Goal: Task Accomplishment & Management: Manage account settings

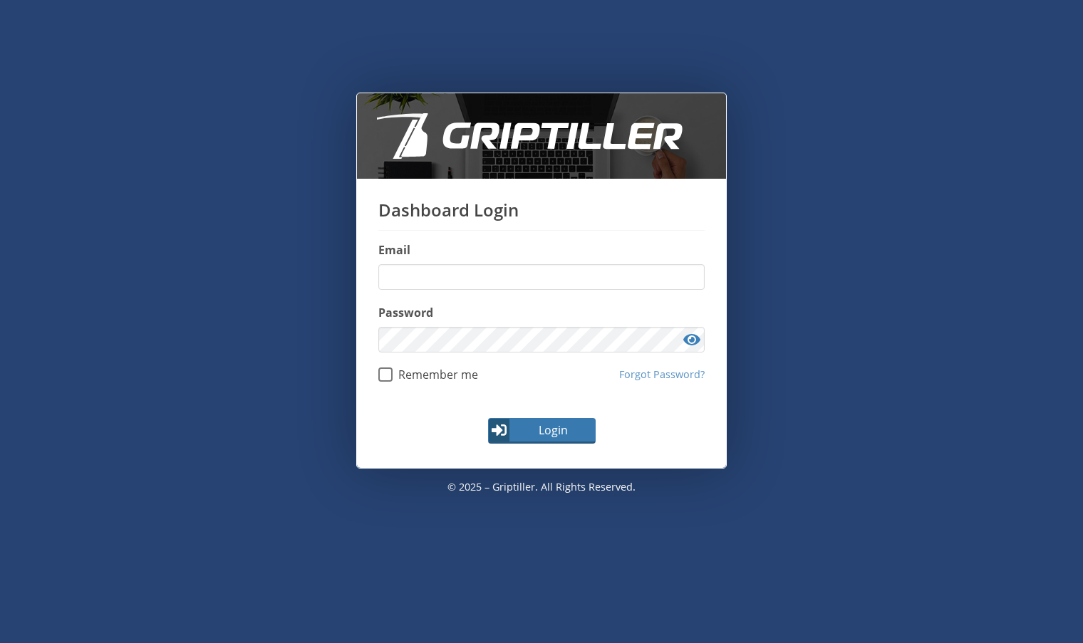
type input "**********"
click at [549, 430] on span "Login" at bounding box center [553, 430] width 83 height 17
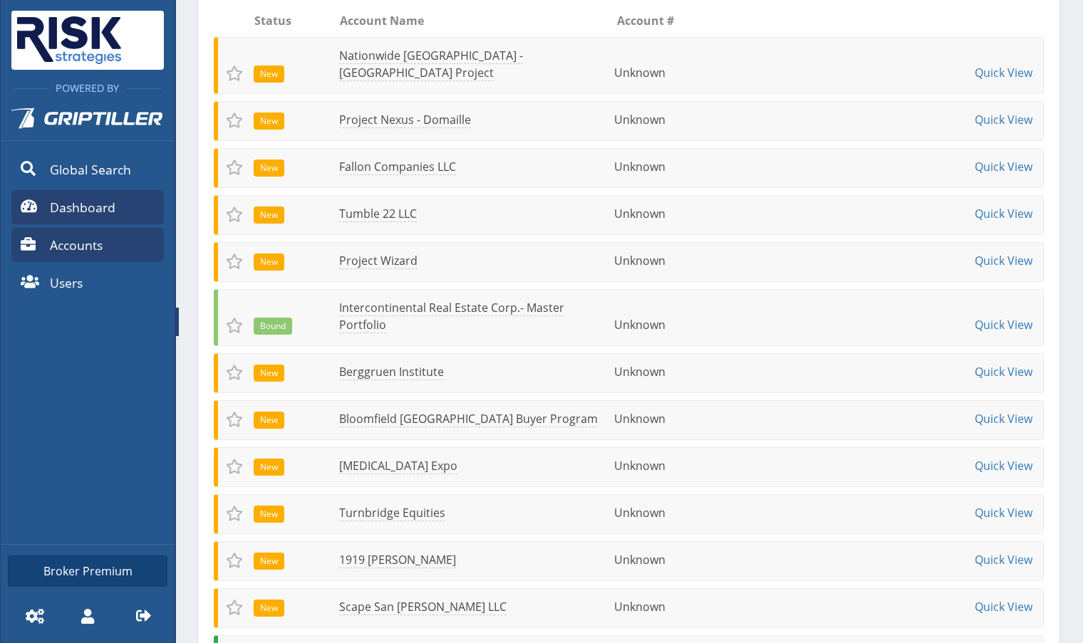
scroll to position [284, 0]
click at [95, 242] on span "Accounts" at bounding box center [76, 245] width 53 height 19
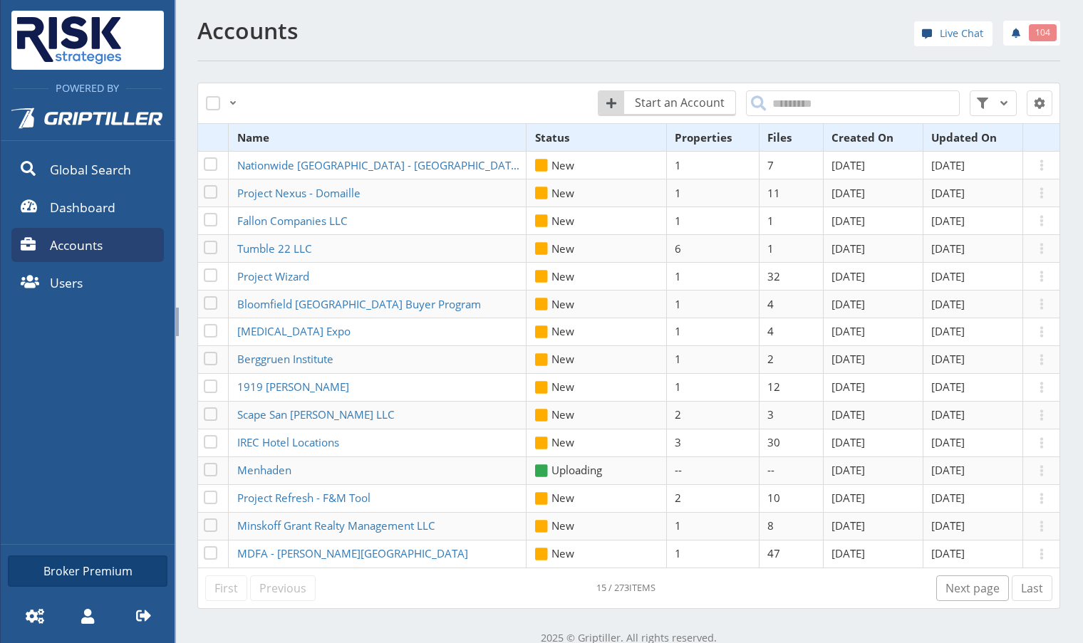
click at [961, 588] on link "Next page" at bounding box center [972, 589] width 73 height 26
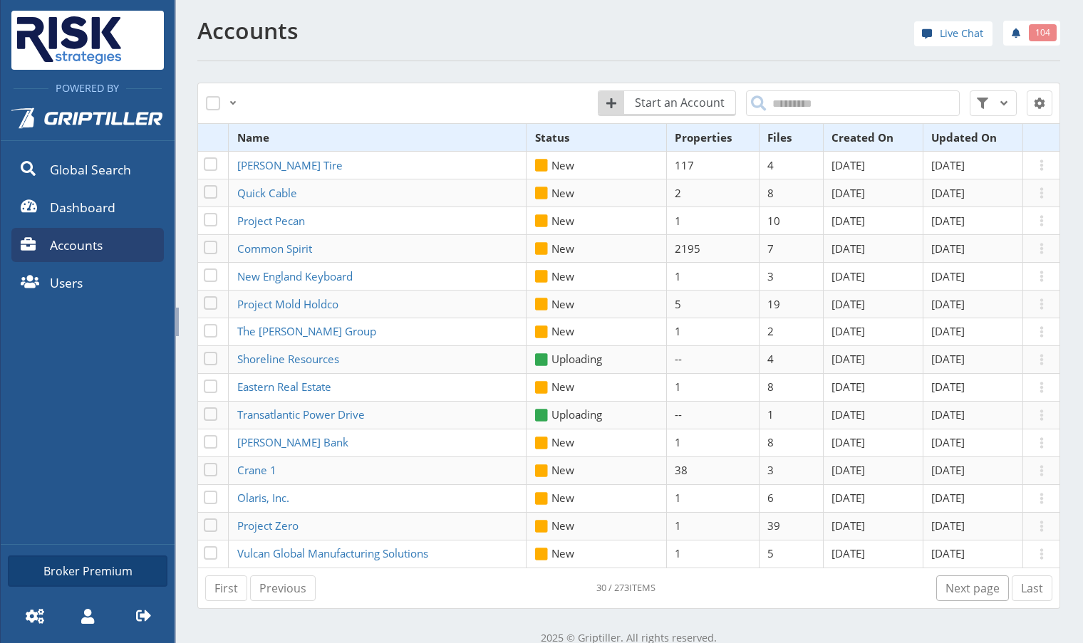
click at [948, 586] on link "Next page" at bounding box center [972, 589] width 73 height 26
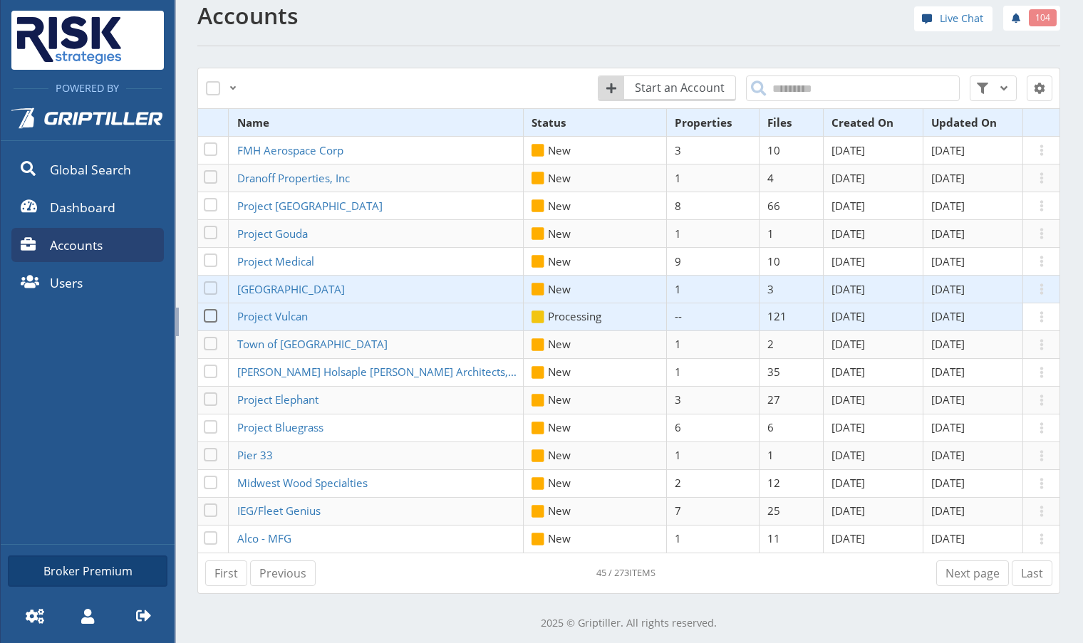
scroll to position [20, 0]
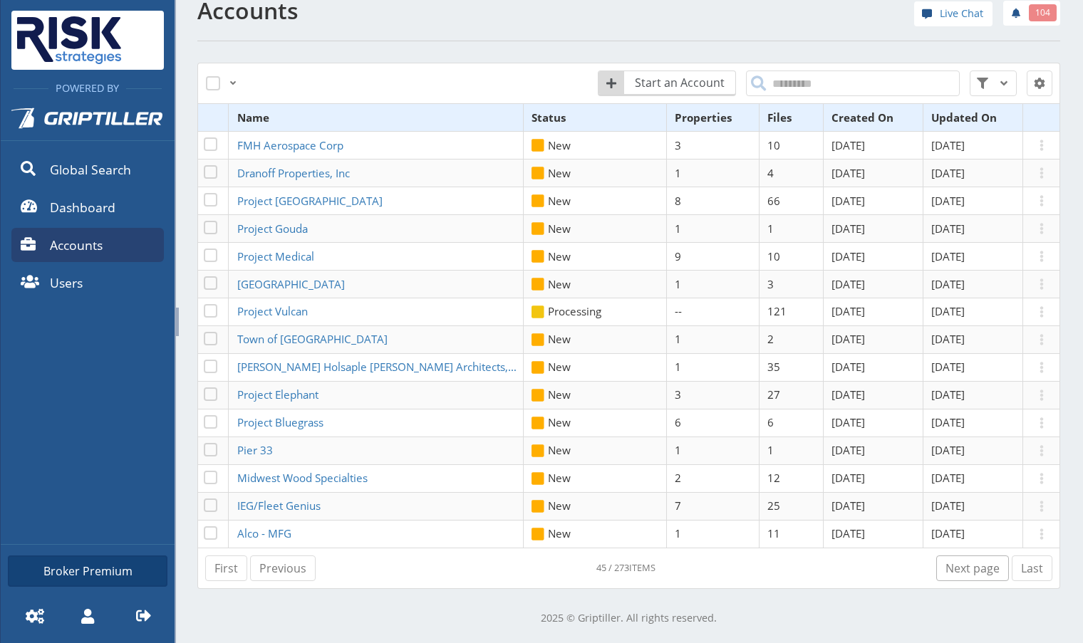
click at [971, 576] on link "Next page" at bounding box center [972, 569] width 73 height 26
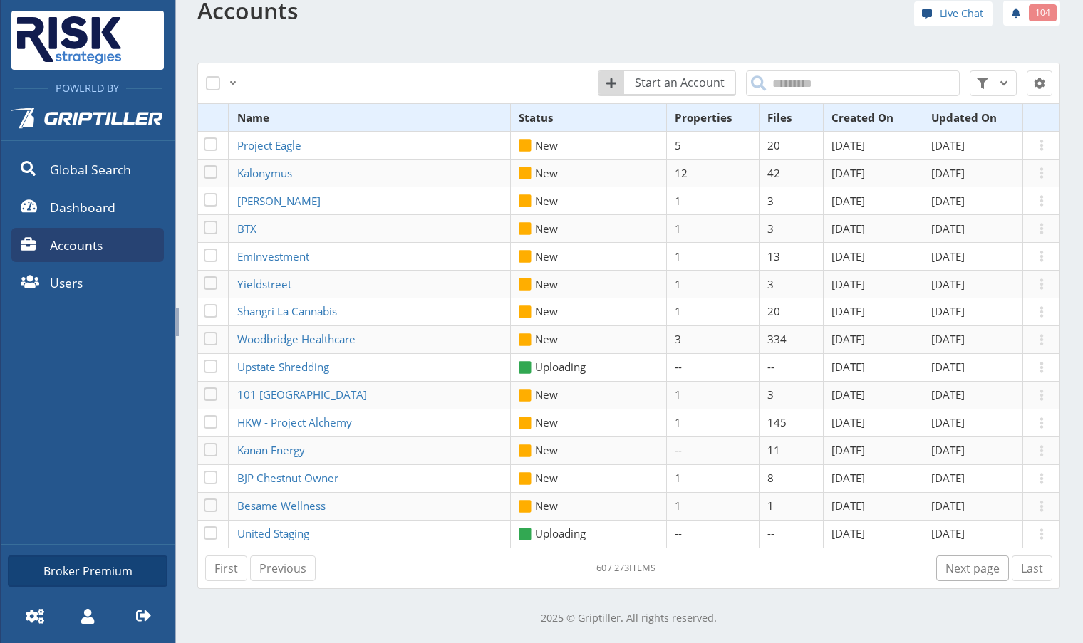
click at [966, 575] on link "Next page" at bounding box center [972, 569] width 73 height 26
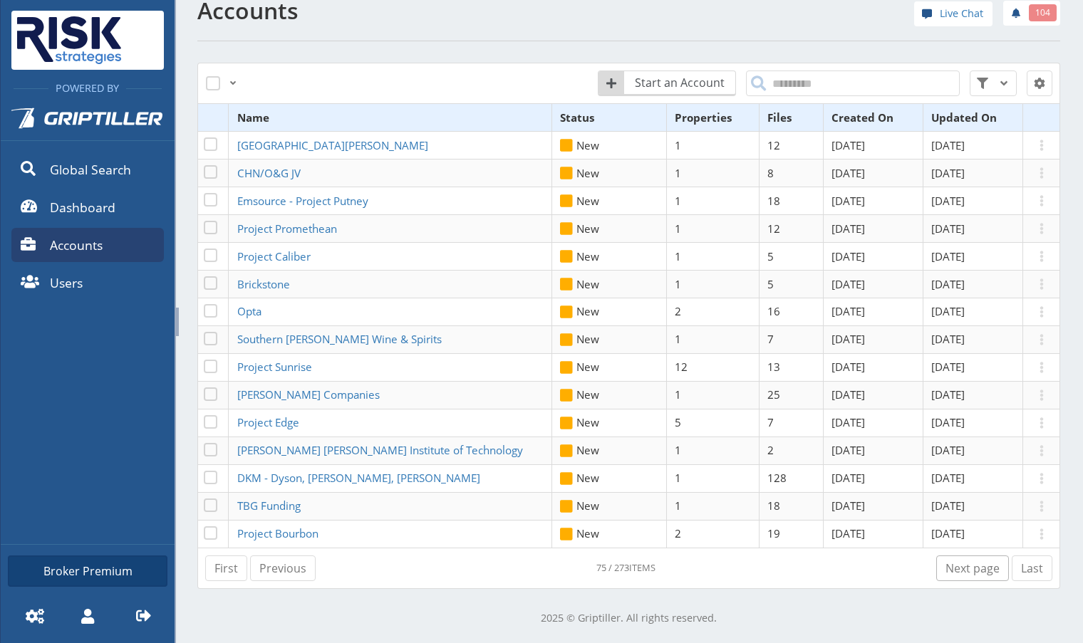
click at [966, 575] on link "Next page" at bounding box center [972, 569] width 73 height 26
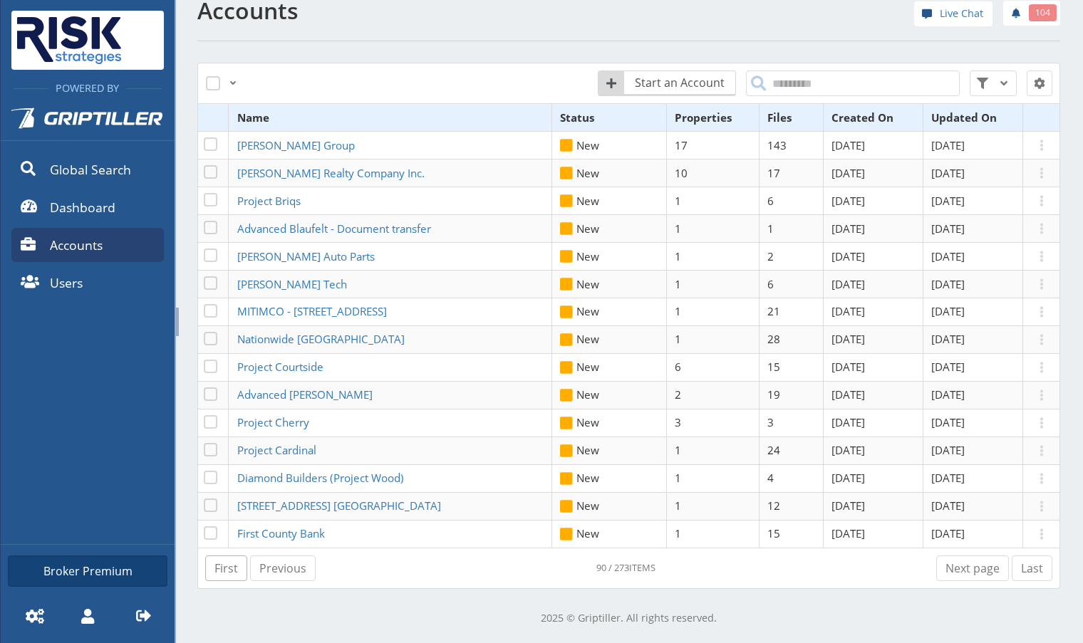
click at [227, 574] on link "First" at bounding box center [226, 569] width 42 height 26
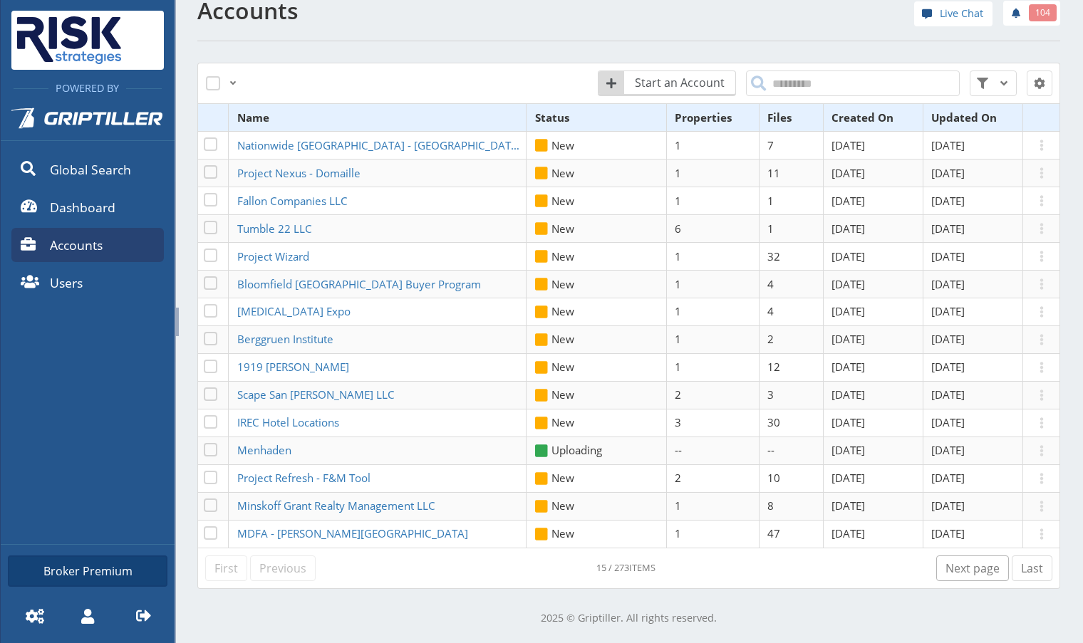
click at [962, 576] on link "Next page" at bounding box center [972, 569] width 73 height 26
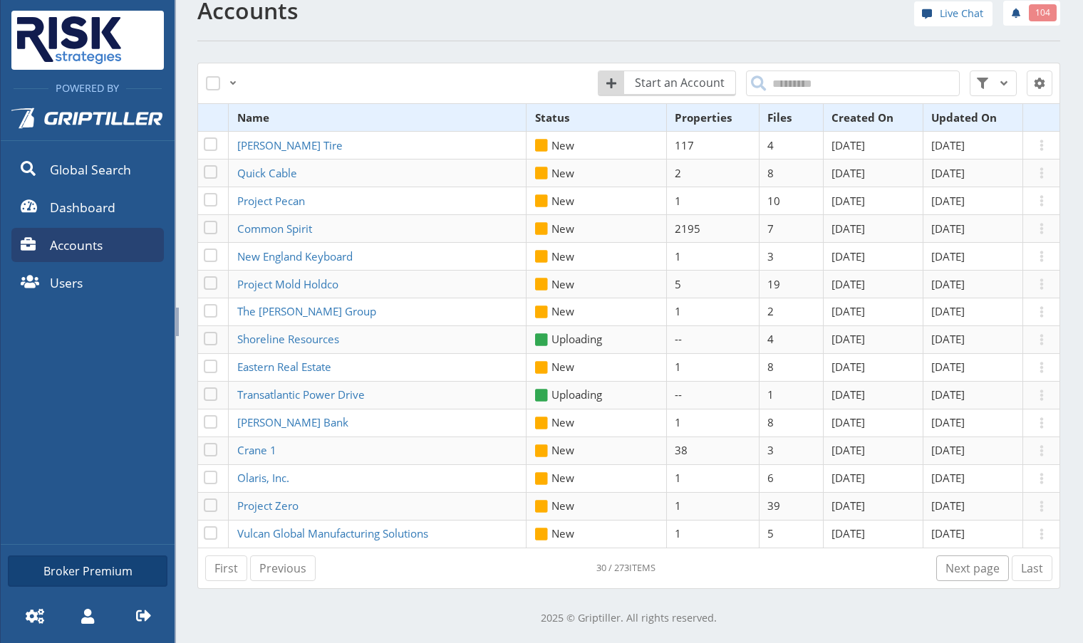
click at [962, 576] on link "Next page" at bounding box center [972, 569] width 73 height 26
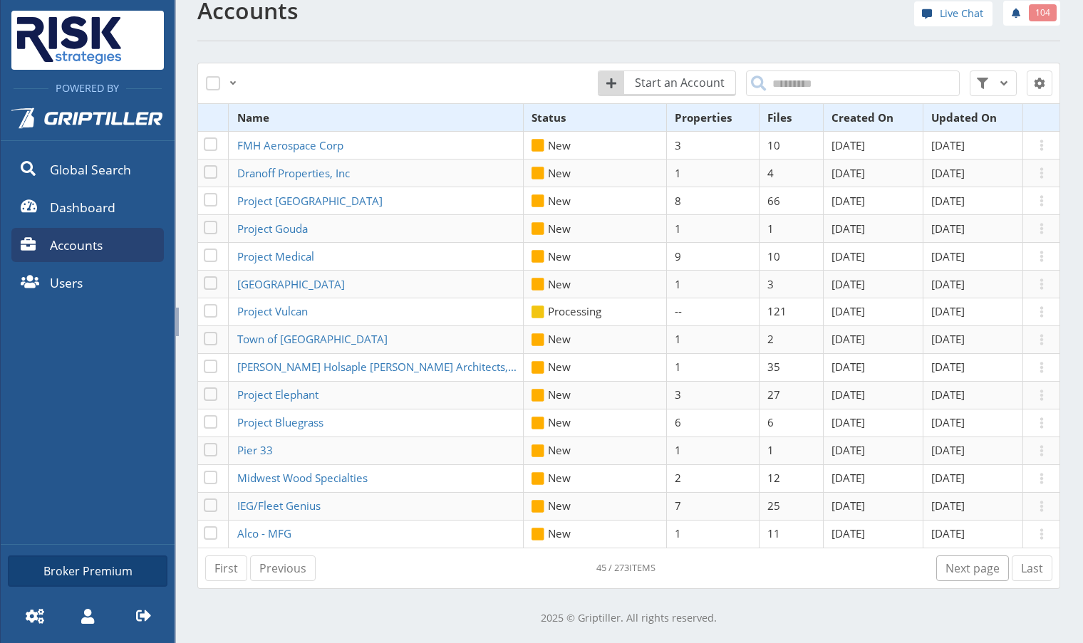
click at [962, 576] on link "Next page" at bounding box center [972, 569] width 73 height 26
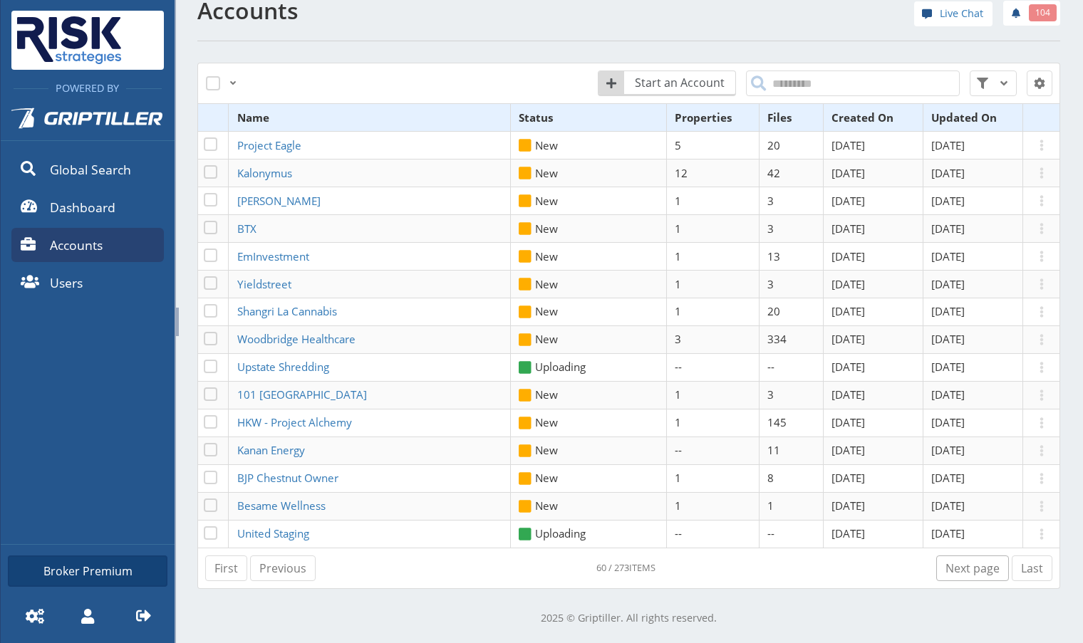
click at [962, 576] on link "Next page" at bounding box center [972, 569] width 73 height 26
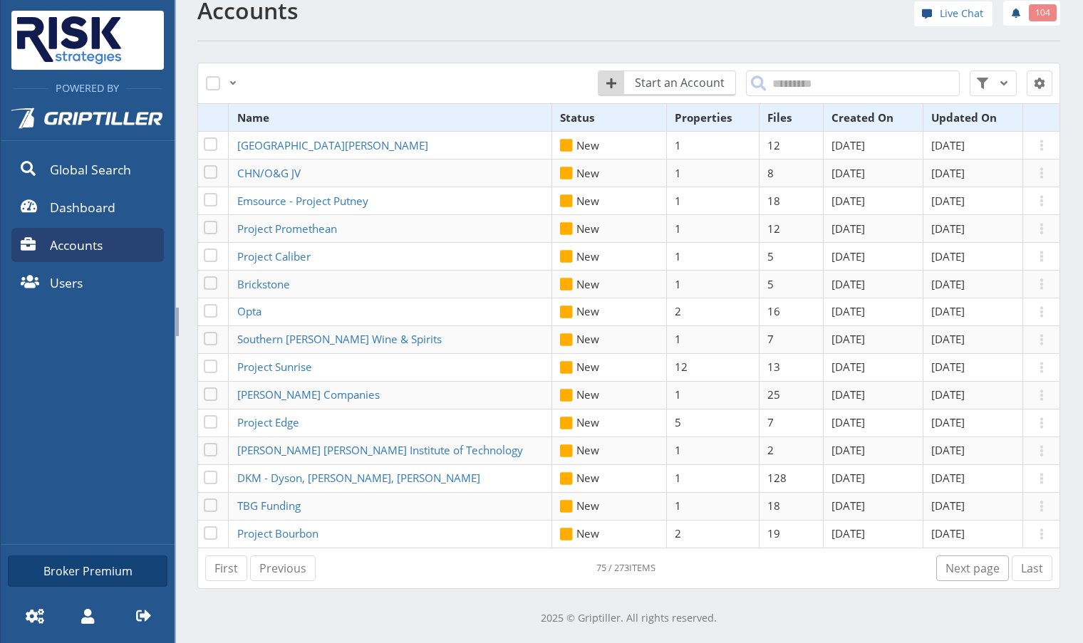
click at [962, 576] on link "Next page" at bounding box center [972, 569] width 73 height 26
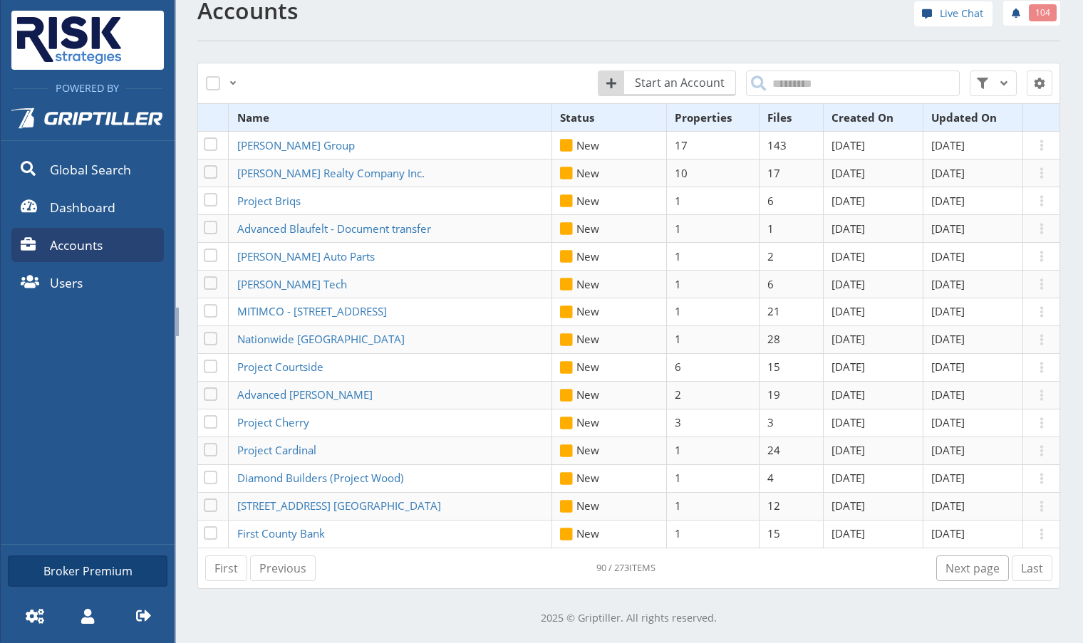
click at [962, 576] on link "Next page" at bounding box center [972, 569] width 73 height 26
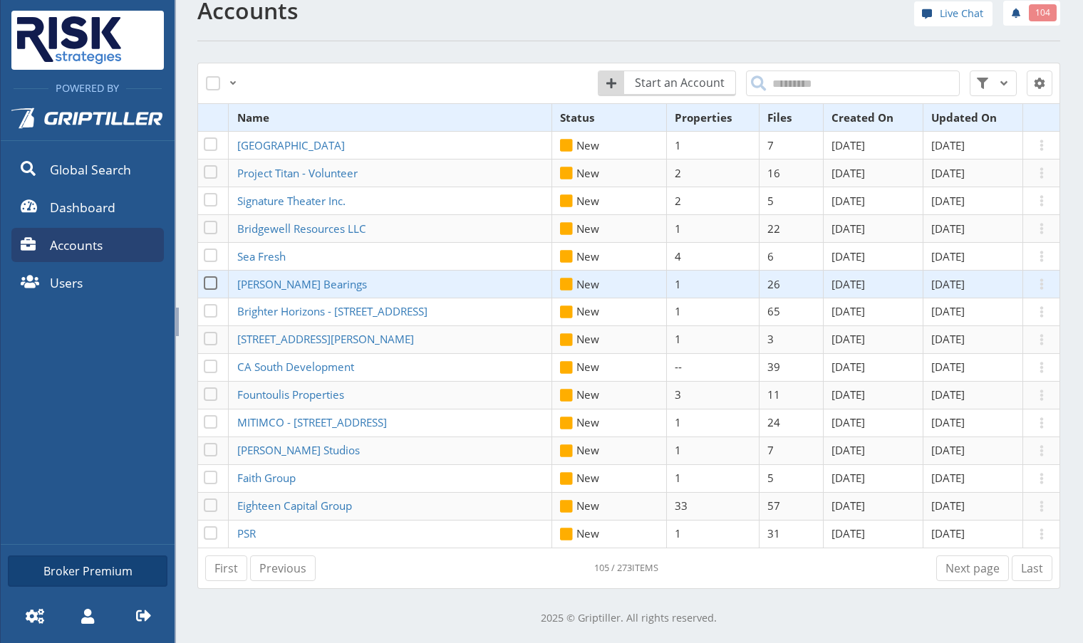
click at [278, 291] on td "[PERSON_NAME] Bearings" at bounding box center [391, 284] width 324 height 28
click at [279, 284] on span "[PERSON_NAME] Bearings" at bounding box center [302, 284] width 130 height 14
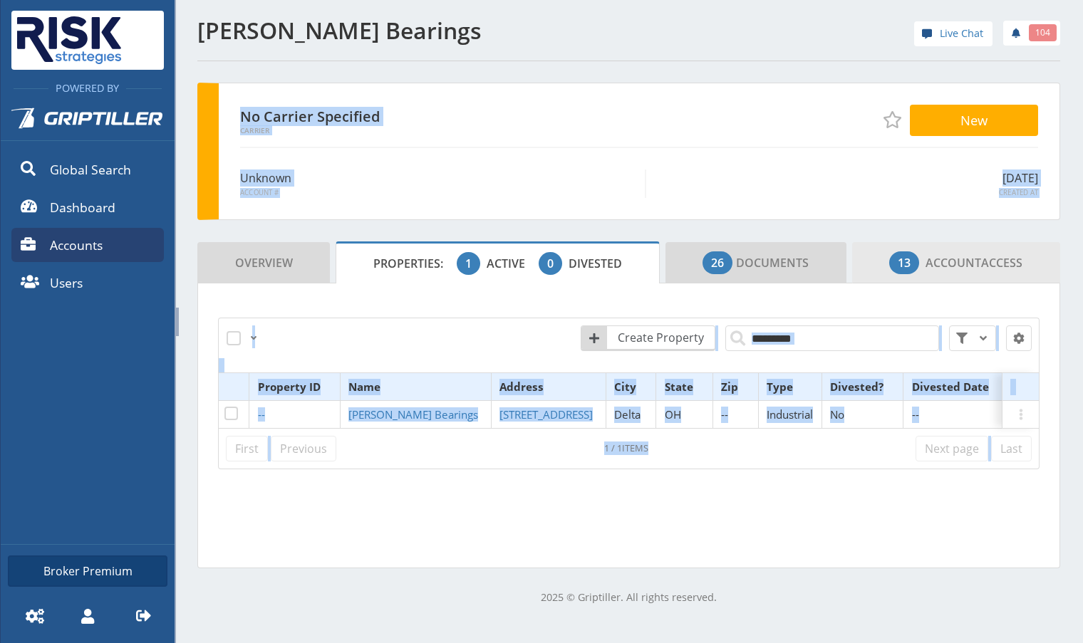
click at [935, 260] on span "Account" at bounding box center [954, 263] width 56 height 16
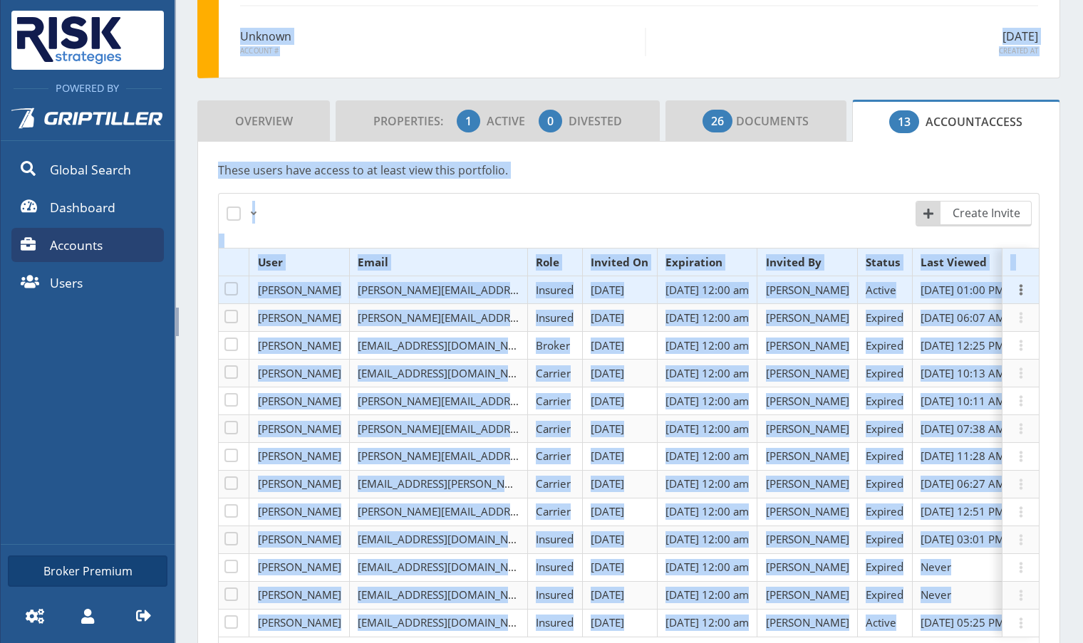
scroll to position [143, 0]
click at [1013, 293] on span at bounding box center [1021, 289] width 17 height 17
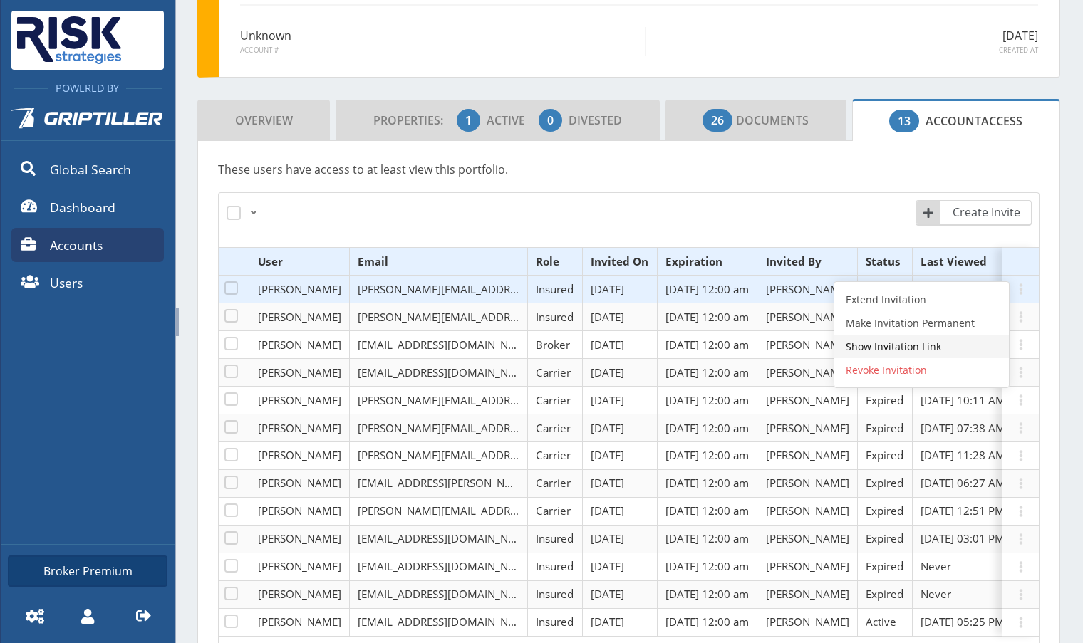
click at [892, 350] on link "Show Invitation Link" at bounding box center [921, 347] width 175 height 24
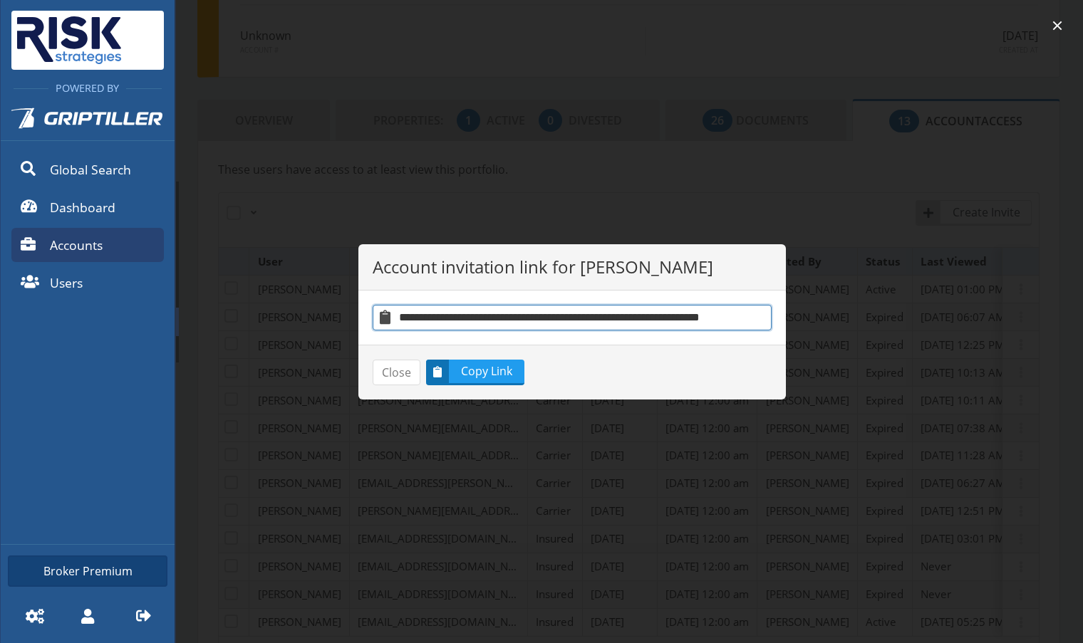
click at [640, 312] on input "**********" at bounding box center [572, 318] width 399 height 26
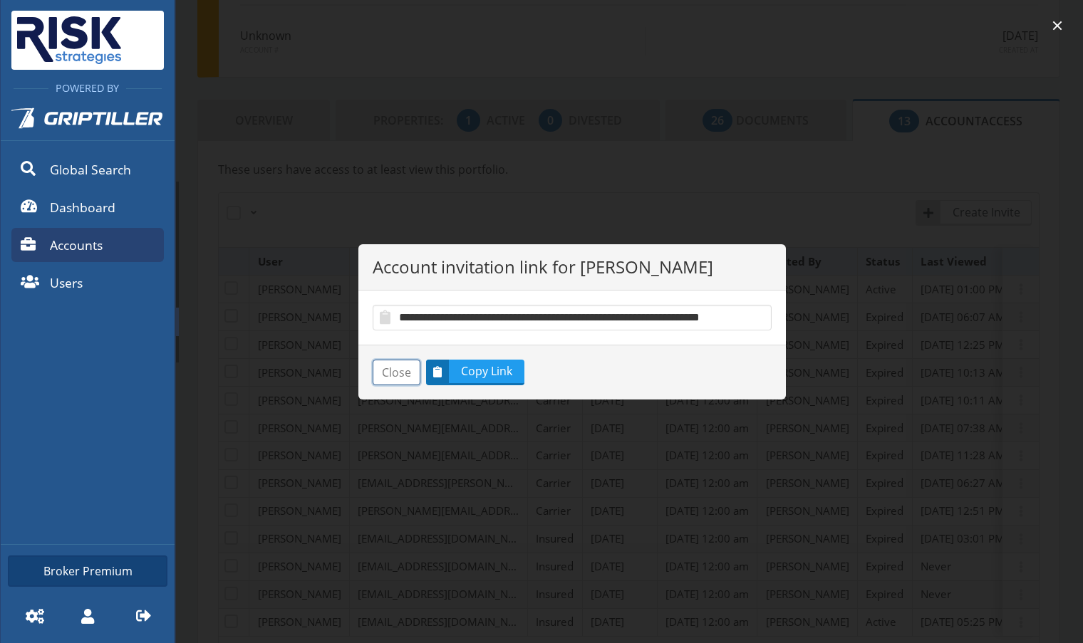
click at [392, 378] on button "Close" at bounding box center [397, 373] width 48 height 26
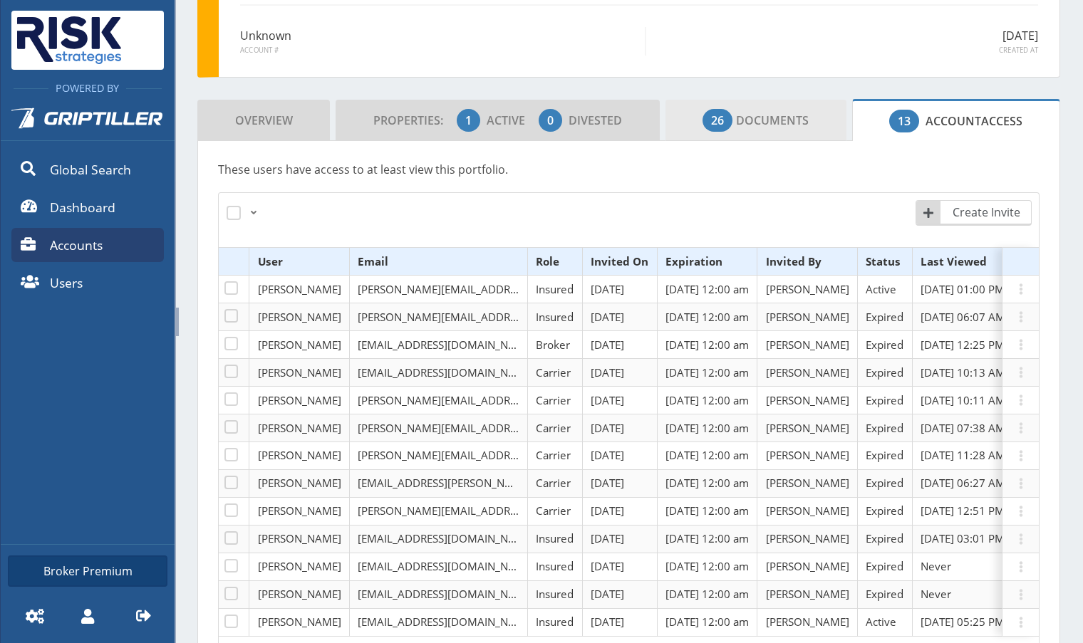
click at [759, 122] on span "26 Documents" at bounding box center [756, 120] width 106 height 29
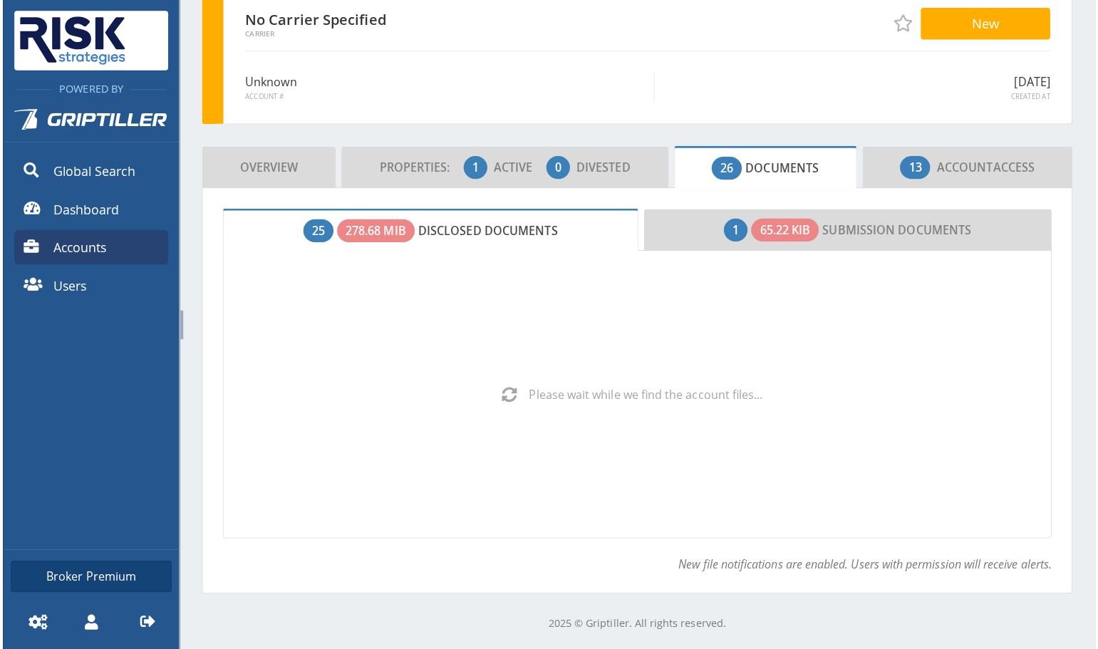
scroll to position [143, 0]
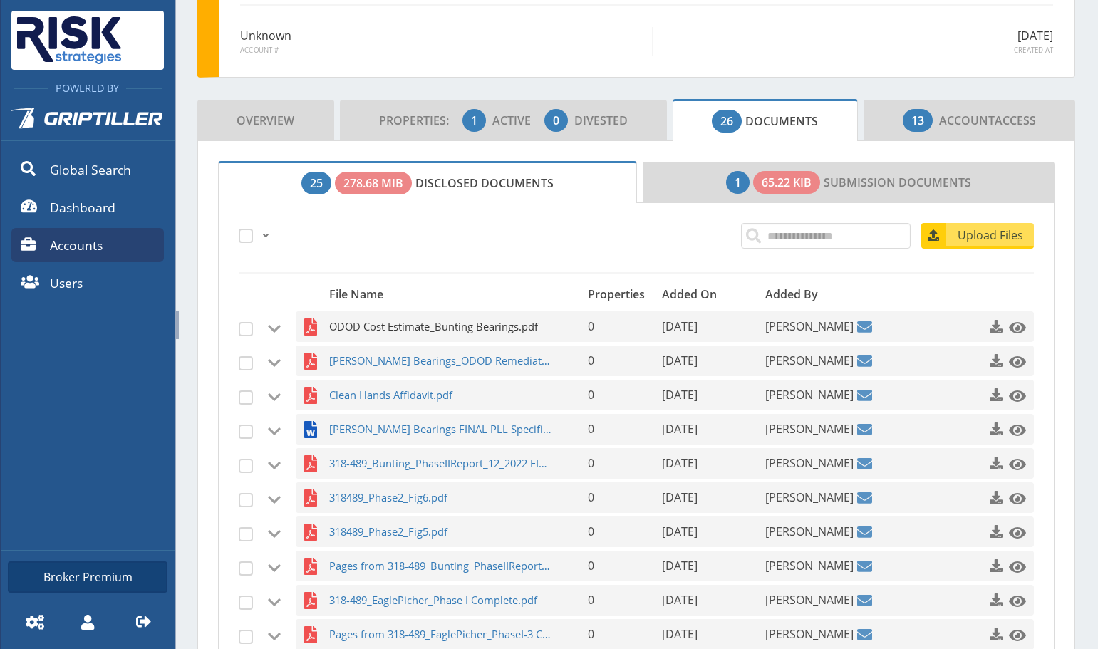
click at [435, 327] on span "ODOD Cost Estimate_Bunting Bearings.pdf" at bounding box center [440, 326] width 222 height 31
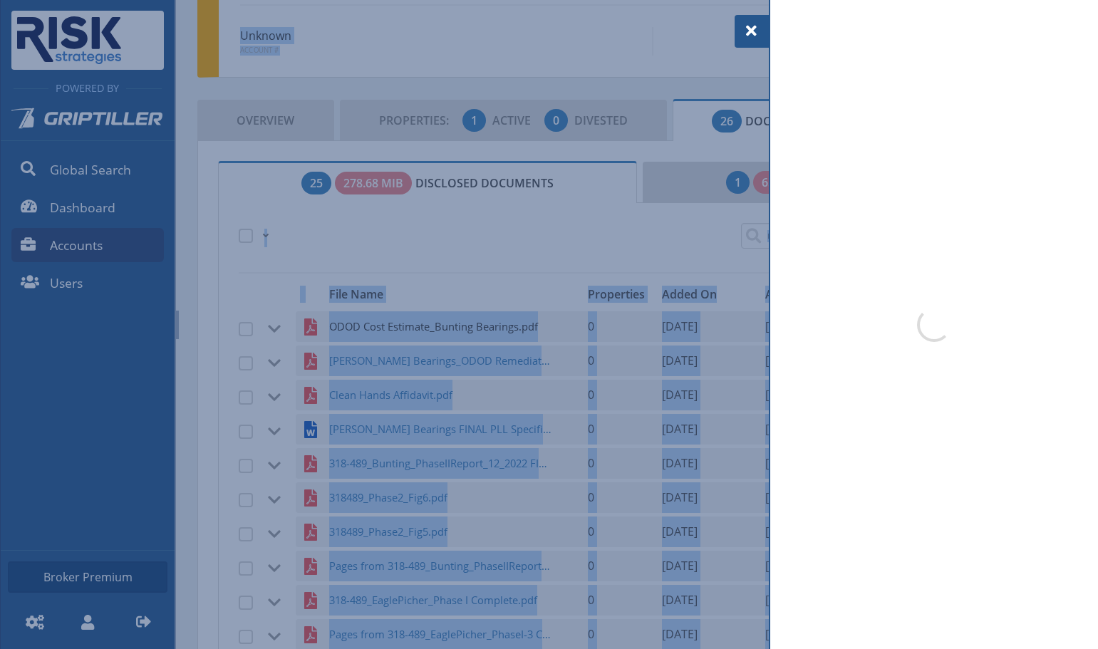
click at [435, 327] on div at bounding box center [549, 324] width 1098 height 649
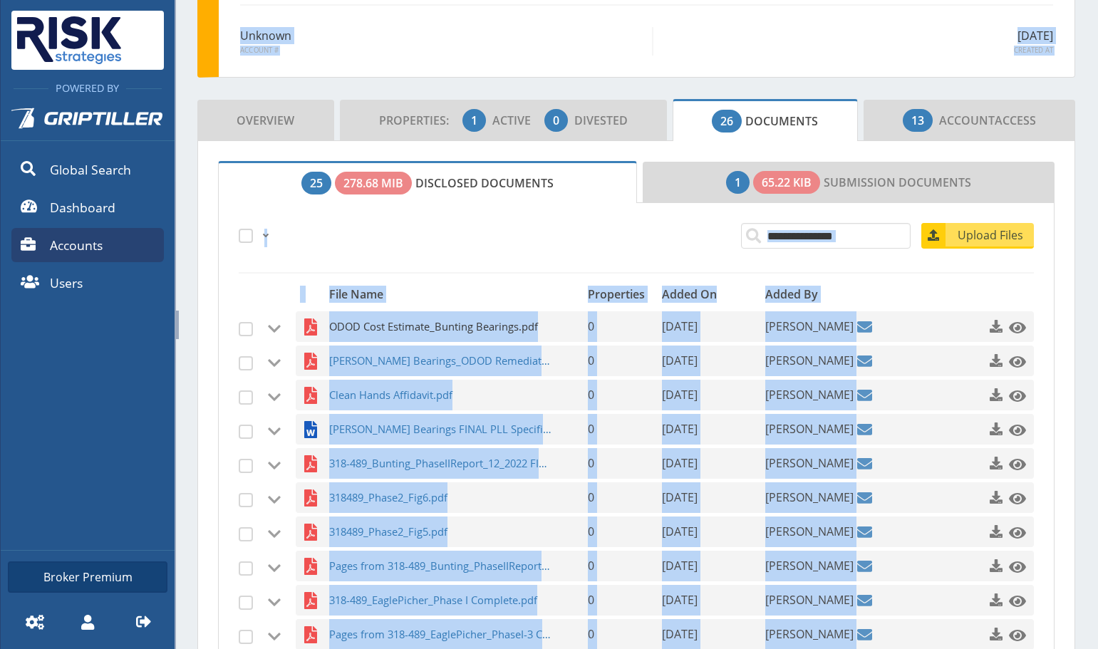
click at [435, 327] on span "ODOD Cost Estimate_Bunting Bearings.pdf" at bounding box center [440, 326] width 222 height 31
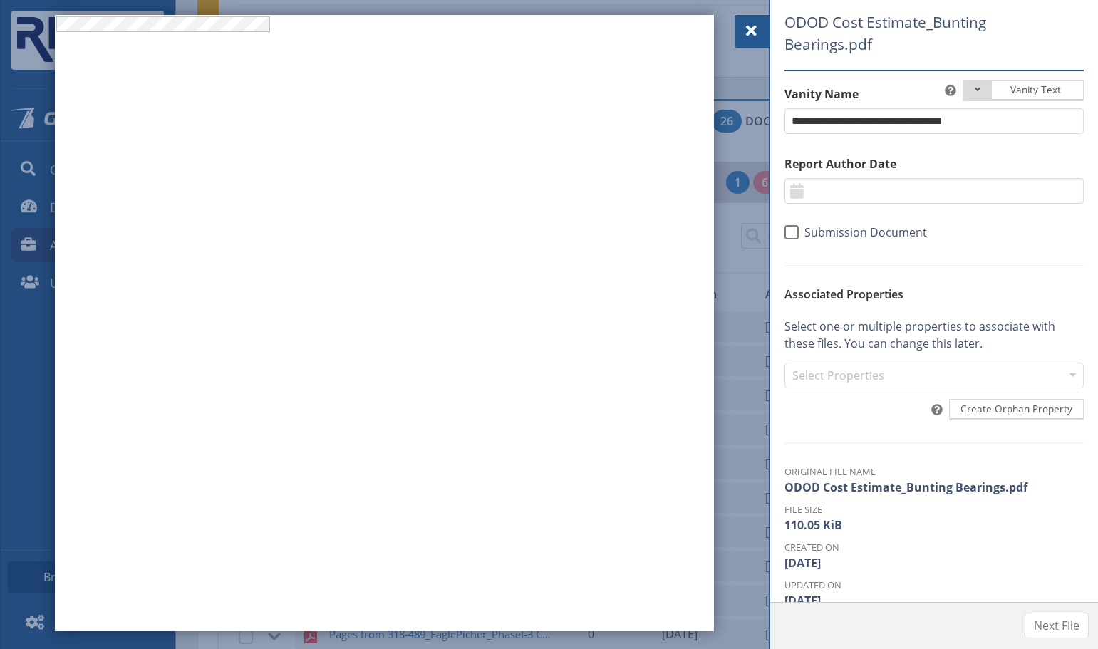
click at [742, 27] on div at bounding box center [752, 31] width 34 height 33
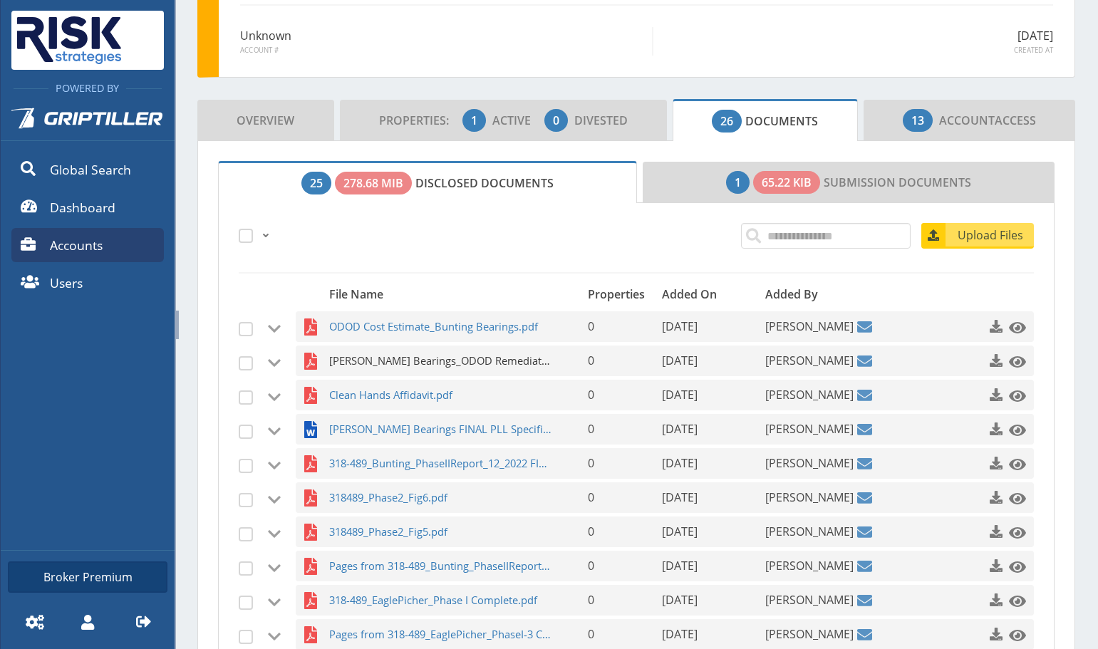
click at [468, 360] on span "[PERSON_NAME] Bearings_ODOD Remediation Proposal_[DATE] FINAL.pdf" at bounding box center [440, 361] width 222 height 31
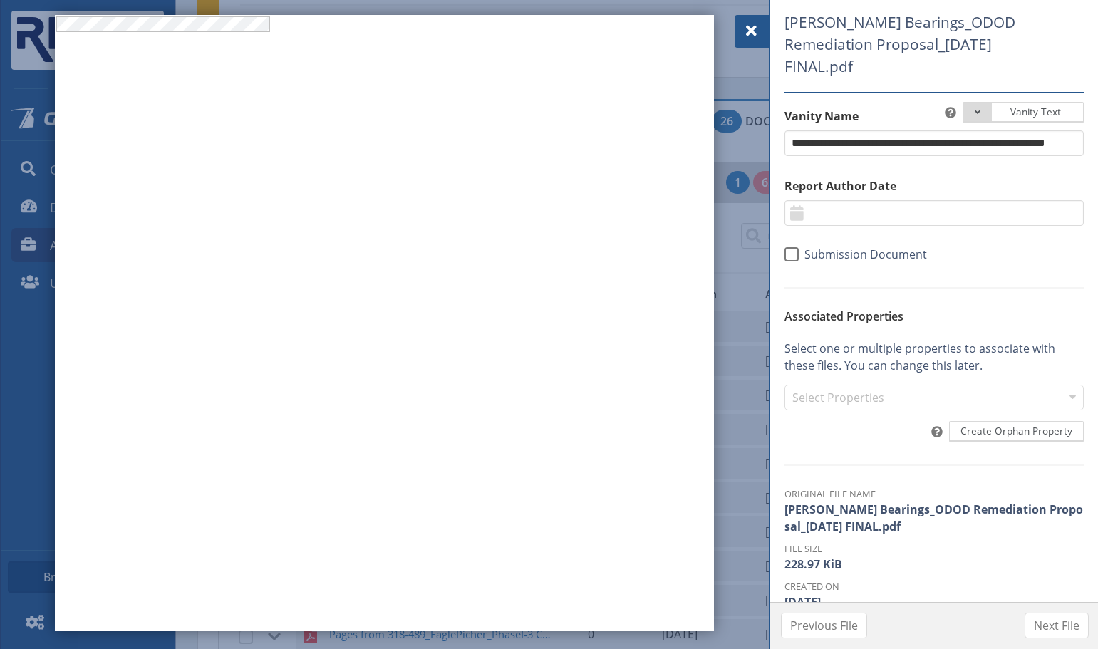
click at [752, 34] on span at bounding box center [751, 30] width 17 height 17
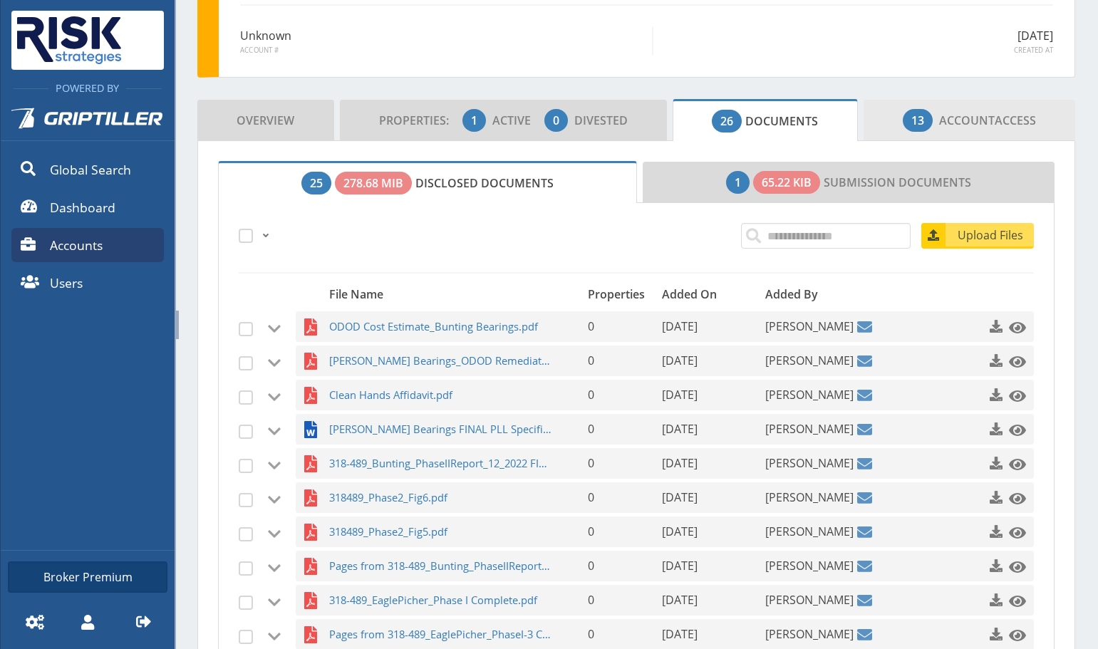
click at [946, 119] on span "Account" at bounding box center [967, 121] width 56 height 16
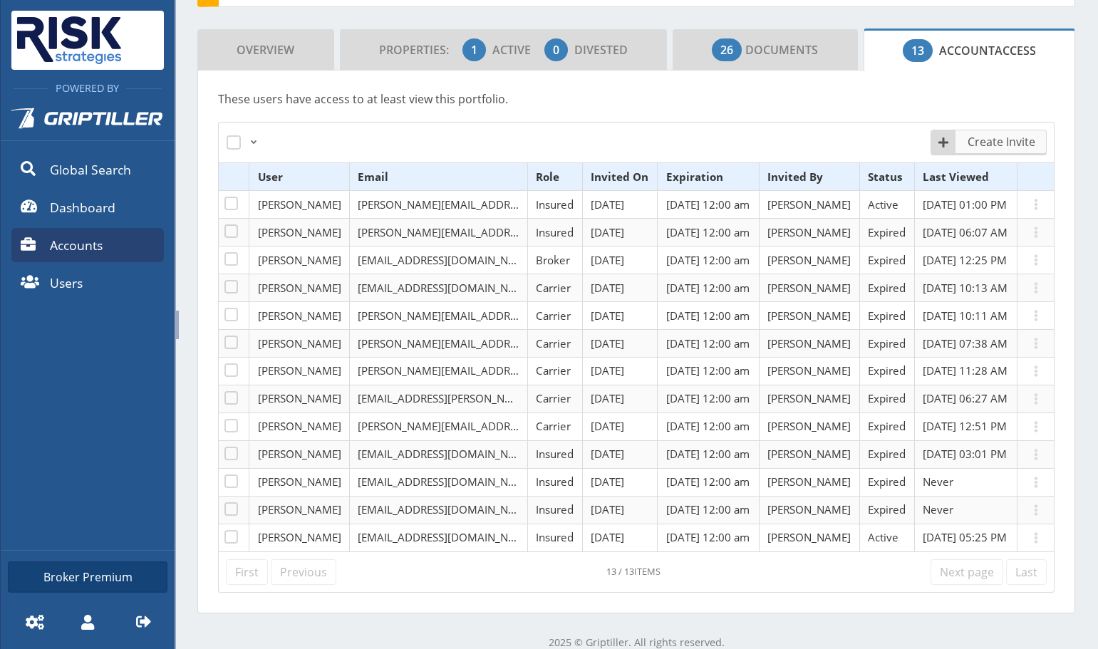
scroll to position [214, 0]
click at [985, 139] on span "Create Invite" at bounding box center [1002, 141] width 88 height 17
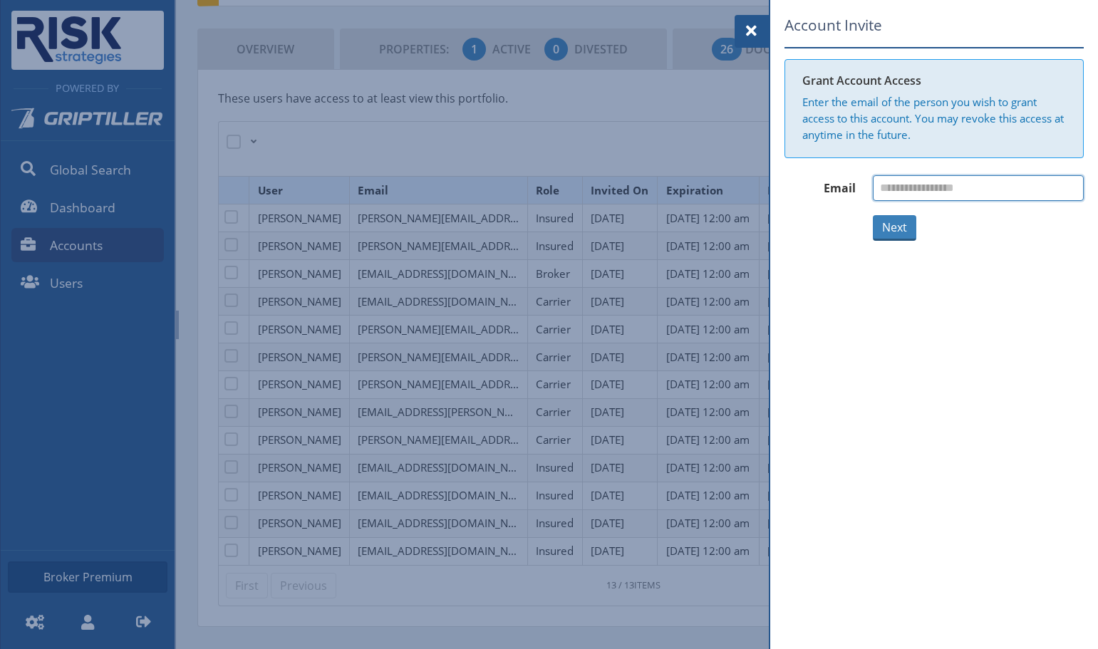
click at [967, 187] on input "email" at bounding box center [978, 188] width 211 height 26
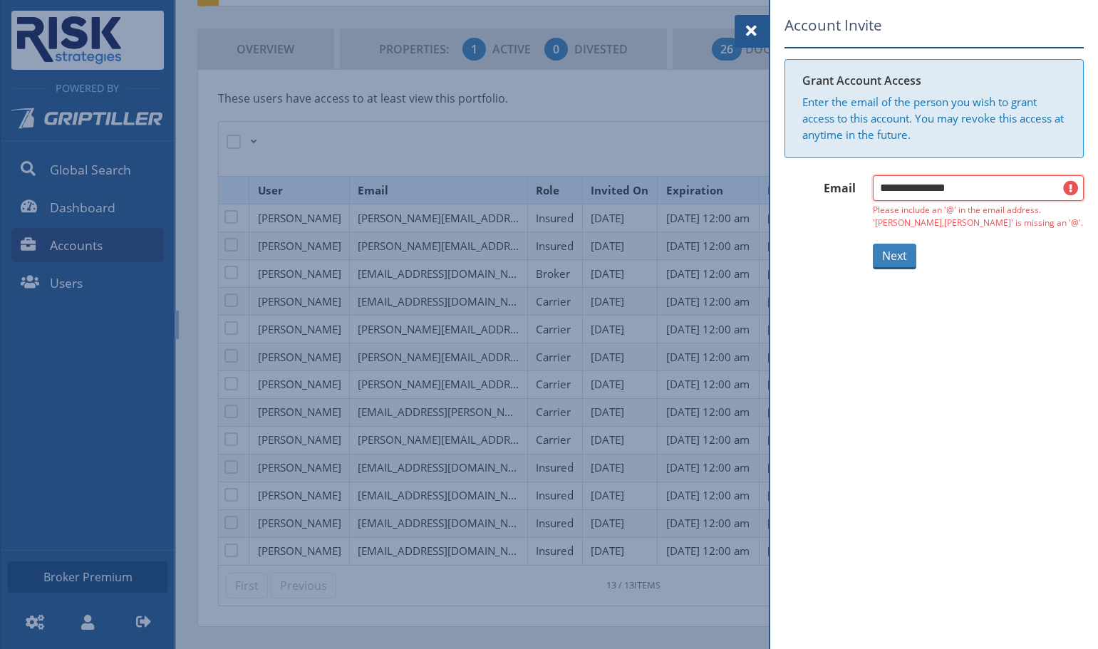
drag, startPoint x: 966, startPoint y: 185, endPoint x: 795, endPoint y: 209, distance: 173.3
click at [802, 208] on div "**********" at bounding box center [934, 202] width 299 height 54
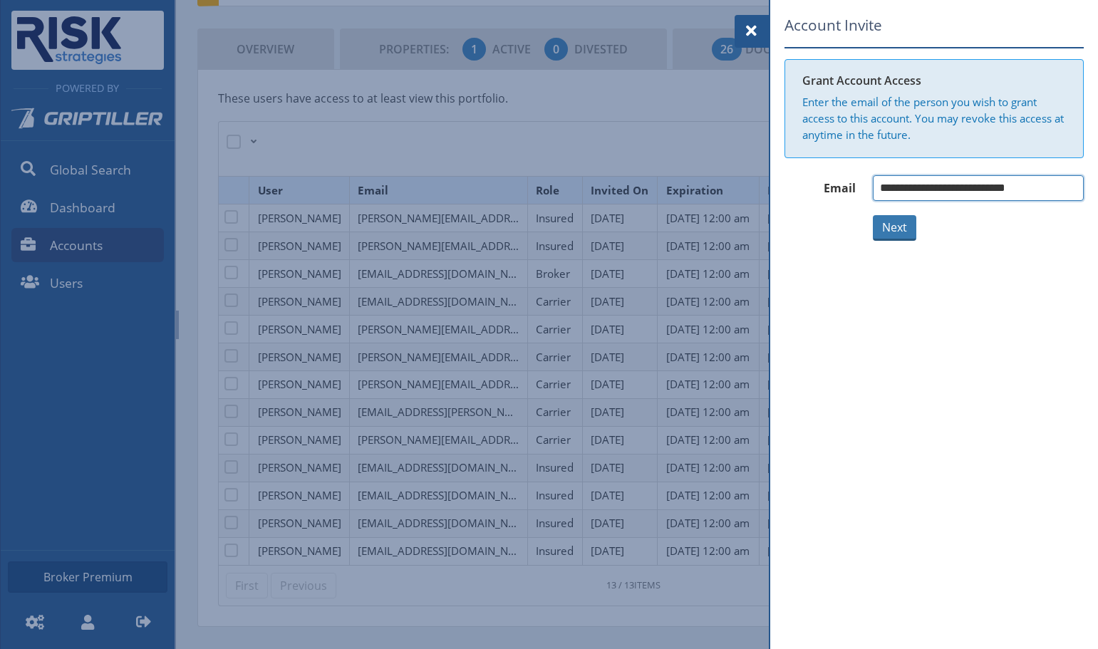
type input "**********"
click at [895, 231] on button "Next" at bounding box center [894, 228] width 43 height 26
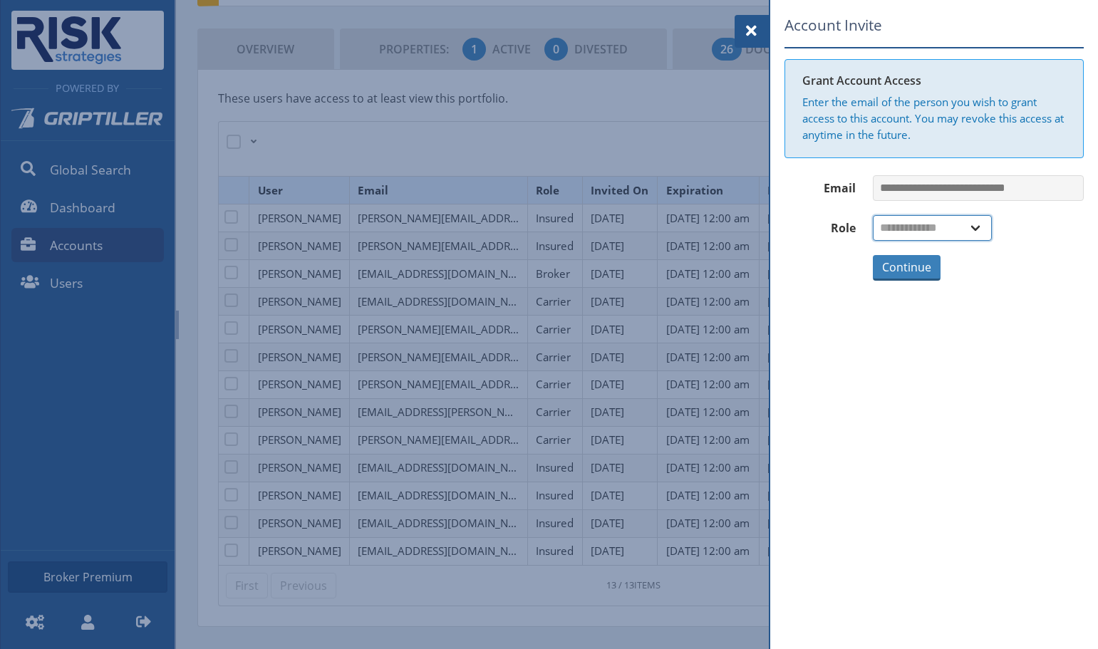
click at [895, 231] on select "**********" at bounding box center [932, 228] width 119 height 26
select select "*"
click at [873, 215] on select "**********" at bounding box center [932, 228] width 119 height 26
click at [904, 267] on button "Continue" at bounding box center [907, 268] width 68 height 26
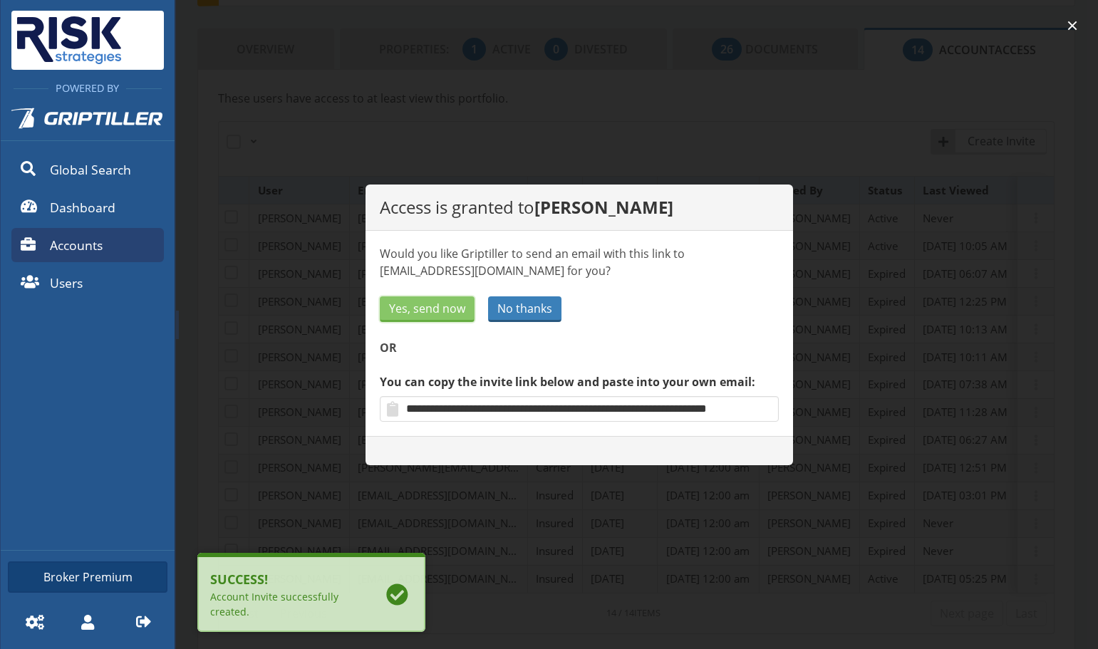
click at [441, 304] on span "Yes, send now" at bounding box center [427, 308] width 76 height 17
